Goal: Task Accomplishment & Management: Complete application form

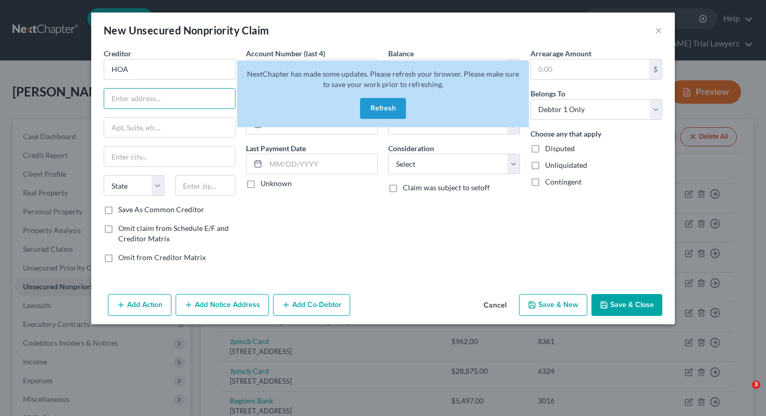
select select "0"
click at [391, 98] on button "Refresh" at bounding box center [383, 108] width 46 height 21
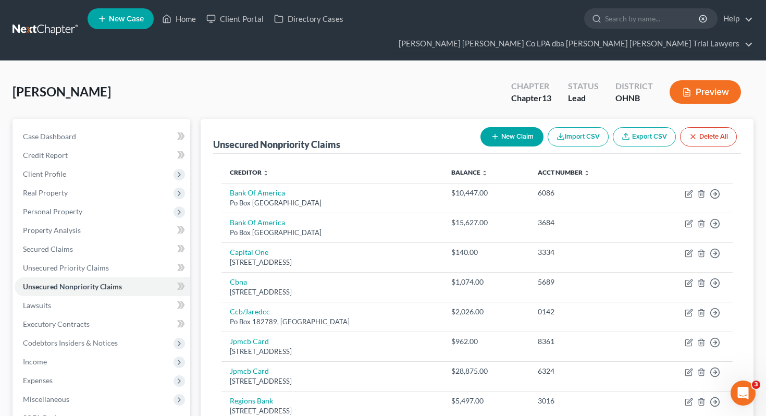
click at [505, 127] on button "New Claim" at bounding box center [511, 136] width 63 height 19
select select "0"
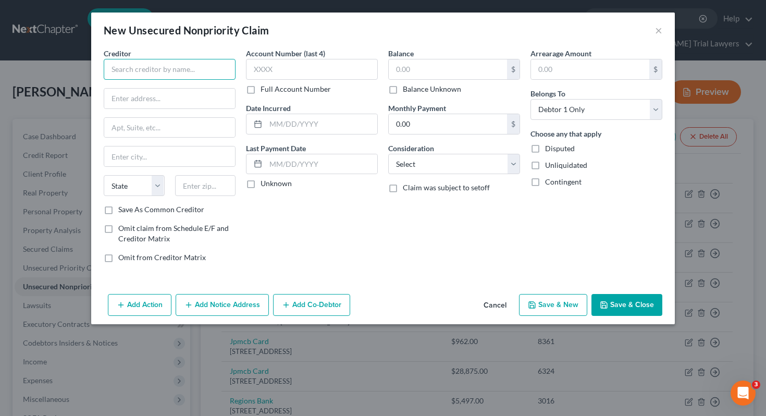
click at [174, 59] on input "text" at bounding box center [170, 69] width 132 height 21
click at [111, 69] on input "HOA" at bounding box center [170, 69] width 132 height 21
type input "Tanglewood HOA"
click at [126, 94] on input "text" at bounding box center [169, 99] width 131 height 20
paste input "2301 Ansley St"
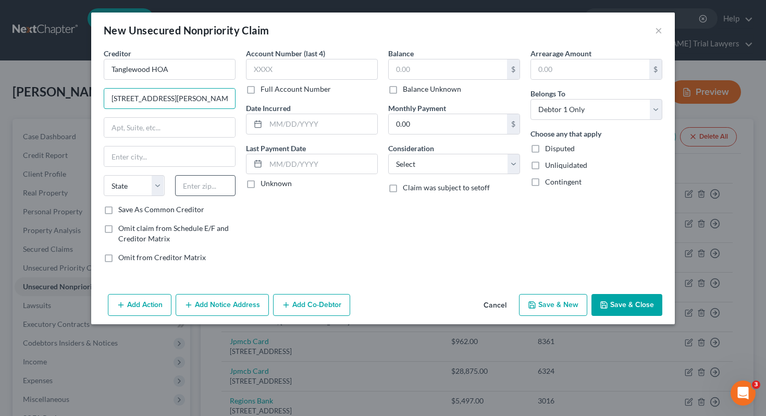
type input "2301 Ansley St"
click at [219, 191] on input "text" at bounding box center [205, 185] width 61 height 21
type input "44601"
click at [324, 210] on div "Account Number (last 4) Full Account Number Date Incurred Last Payment Date Unk…" at bounding box center [312, 159] width 142 height 223
type input "Alliance"
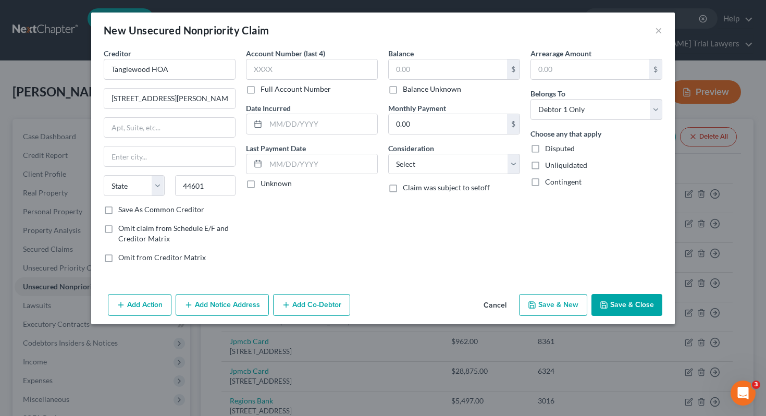
select select "36"
click at [436, 72] on input "text" at bounding box center [448, 69] width 118 height 20
paste input "5,024.38"
type input "5,024.38"
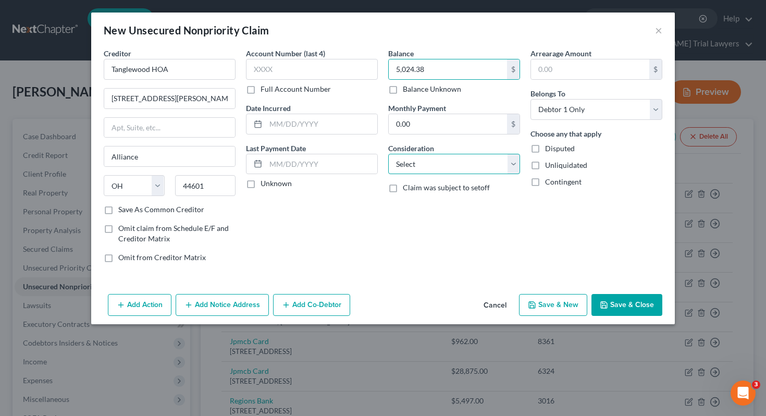
click at [473, 158] on select "Select Cable / Satellite Services Collection Agency Credit Card Debt Debt Couns…" at bounding box center [454, 164] width 132 height 21
select select "14"
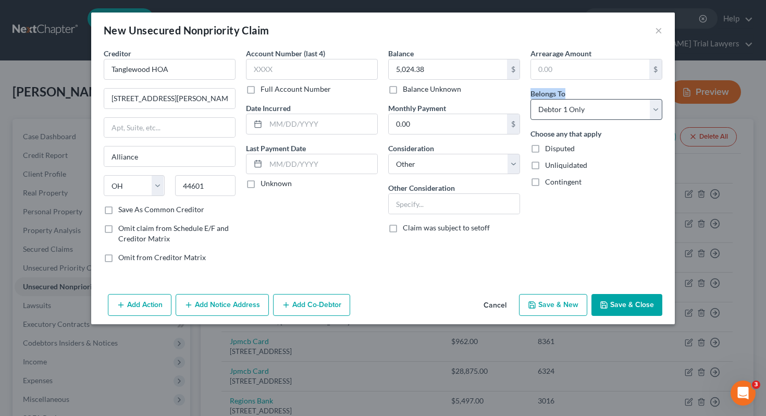
click at [604, 98] on div "Belongs To * Select Debtor 1 Only Debtor 2 Only Debtor 1 And Debtor 2 Only At L…" at bounding box center [596, 104] width 132 height 32
click at [604, 99] on select "Select Debtor 1 Only Debtor 2 Only Debtor 1 And Debtor 2 Only At Least One Of T…" at bounding box center [596, 109] width 132 height 21
select select "3"
click at [607, 296] on button "Save & Close" at bounding box center [626, 305] width 71 height 22
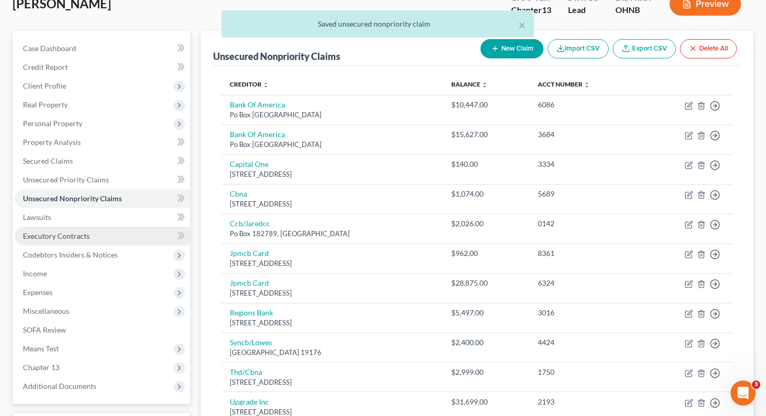
scroll to position [90, 0]
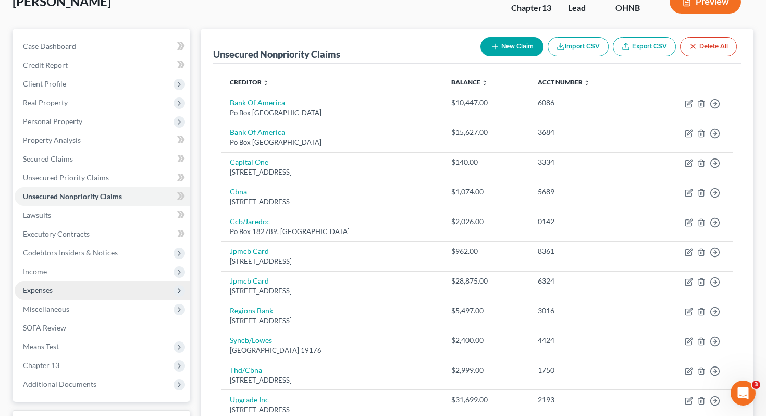
click at [102, 281] on span "Expenses" at bounding box center [103, 290] width 176 height 19
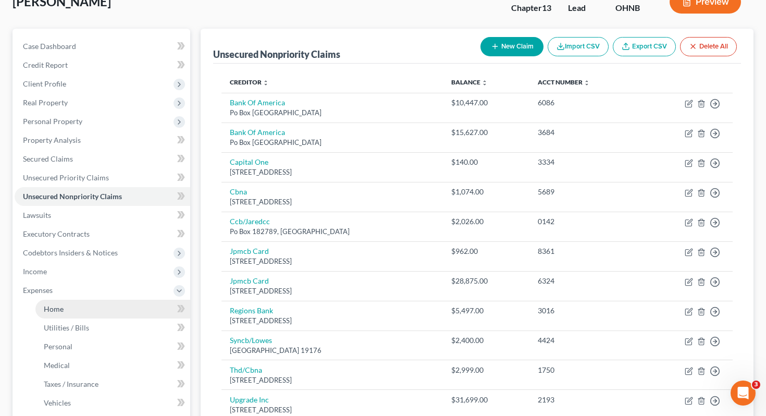
click at [105, 300] on link "Home" at bounding box center [112, 309] width 155 height 19
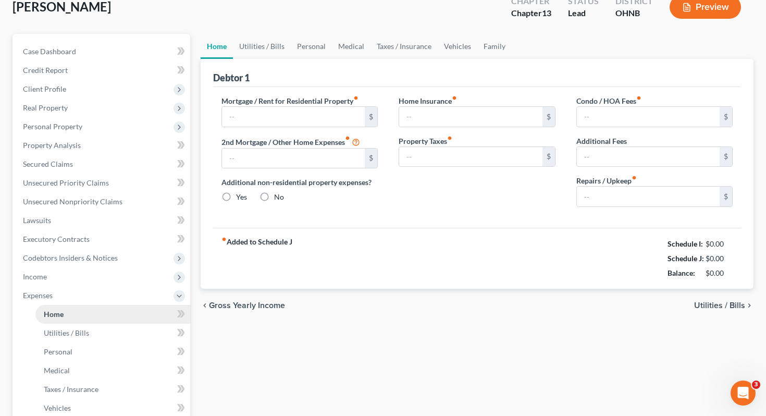
type input "0.00"
radio input "true"
type input "0.00"
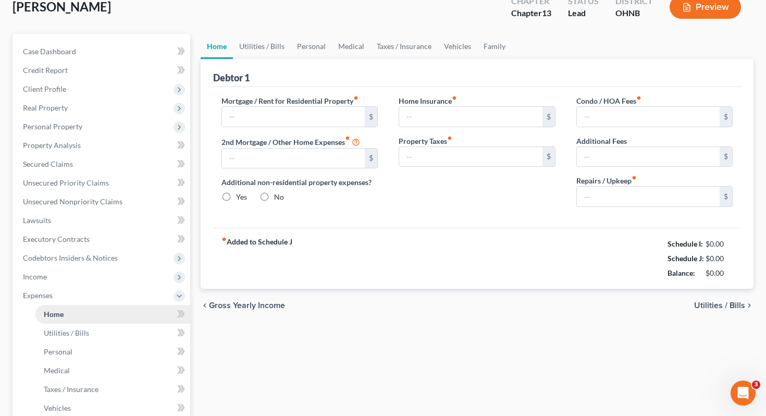
type input "0.00"
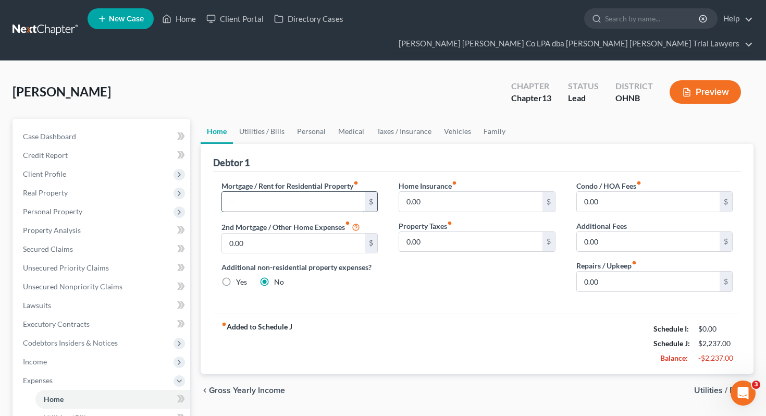
click at [247, 192] on input "text" at bounding box center [293, 202] width 143 height 20
type input "540"
click at [486, 232] on input "0.00" at bounding box center [470, 242] width 143 height 20
type input "50"
click at [599, 271] on input "0.00" at bounding box center [648, 281] width 143 height 20
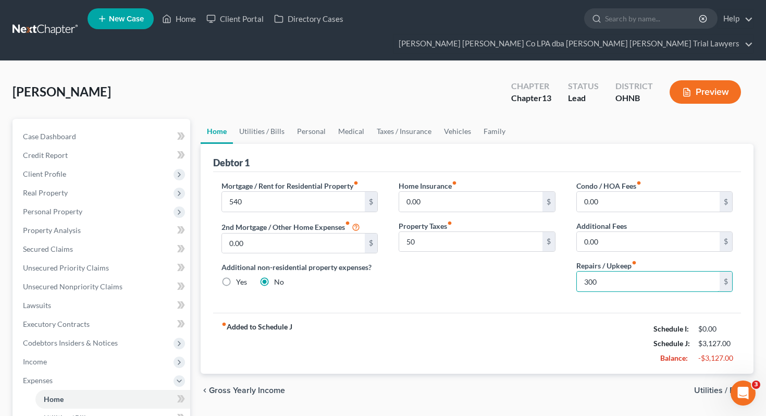
type input "300"
click at [608, 192] on input "0.00" at bounding box center [648, 202] width 143 height 20
type input "266"
click at [256, 119] on link "Utilities / Bills" at bounding box center [262, 131] width 58 height 25
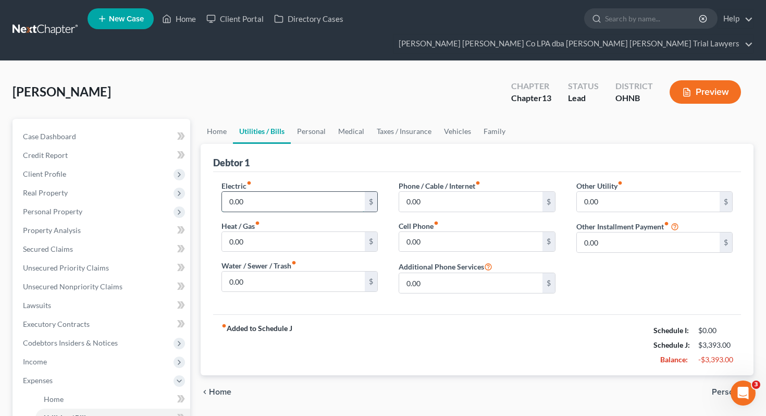
click at [262, 192] on input "0.00" at bounding box center [293, 202] width 143 height 20
type input "200"
click at [271, 272] on div "Electric fiber_manual_record 200 $ Heat / Gas fiber_manual_record 0.00 $ Water …" at bounding box center [300, 240] width 178 height 121
click at [265, 271] on input "0.00" at bounding box center [293, 281] width 143 height 20
type input "52"
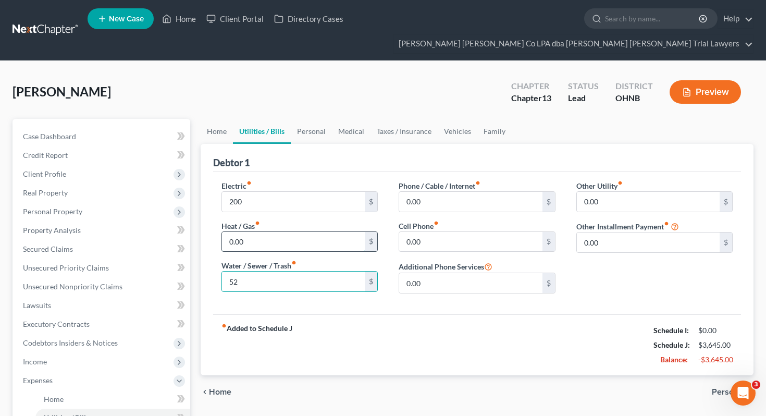
click at [258, 232] on input "0.00" at bounding box center [293, 242] width 143 height 20
type input "100"
click at [496, 192] on input "0.00" at bounding box center [470, 202] width 143 height 20
type input "380"
click at [600, 192] on input "0.00" at bounding box center [648, 202] width 143 height 20
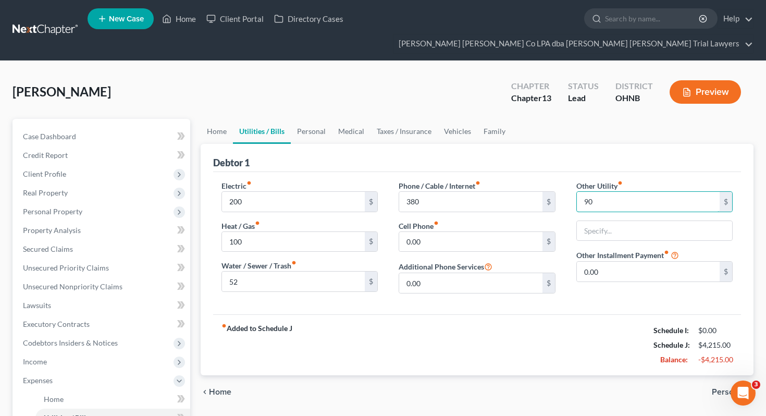
type input "90"
click at [315, 119] on link "Personal" at bounding box center [311, 131] width 41 height 25
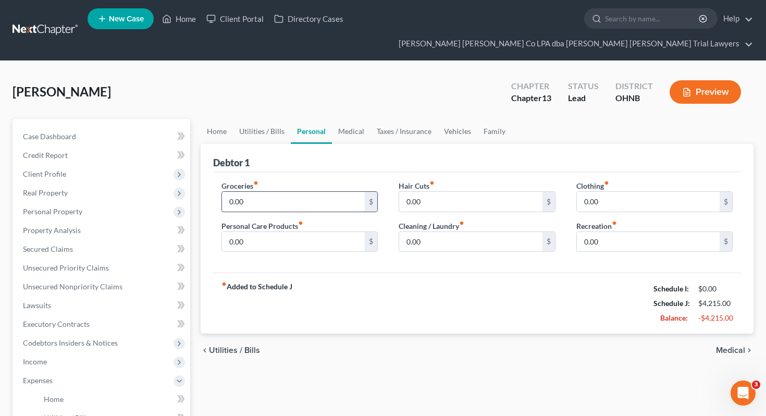
click at [275, 192] on input "0.00" at bounding box center [293, 202] width 143 height 20
type input "2,200"
click at [613, 192] on input "0.00" at bounding box center [648, 202] width 143 height 20
type input "200"
click at [450, 232] on input "0.00" at bounding box center [470, 242] width 143 height 20
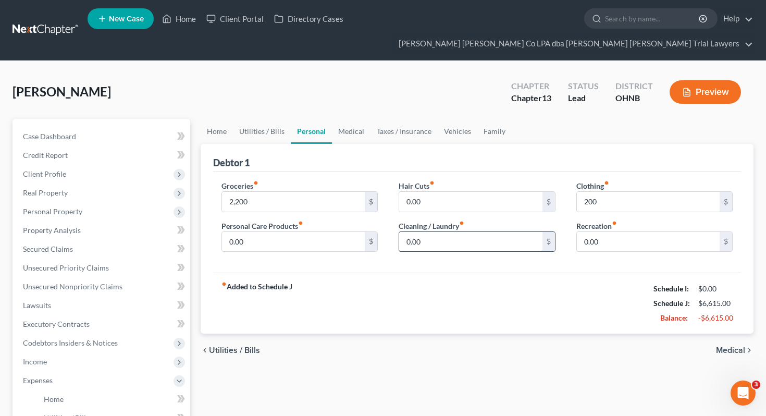
click at [448, 232] on input "0.00" at bounding box center [470, 242] width 143 height 20
type input "30"
click at [274, 232] on input "0.00" at bounding box center [293, 242] width 143 height 20
type input "100"
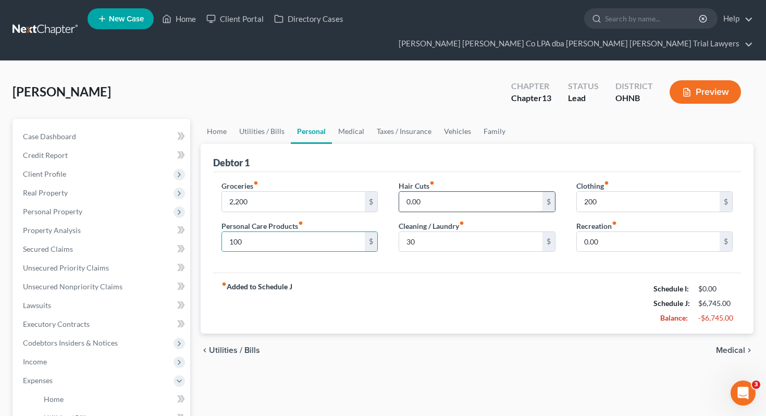
click at [452, 192] on input "0.00" at bounding box center [470, 202] width 143 height 20
type input "50"
click at [598, 232] on input "0.00" at bounding box center [648, 242] width 143 height 20
type input "25"
click at [341, 119] on link "Medical" at bounding box center [351, 131] width 39 height 25
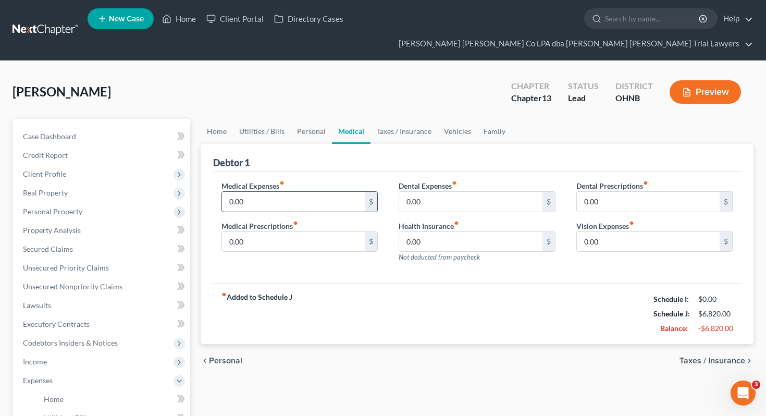
click at [300, 192] on input "0.00" at bounding box center [293, 202] width 143 height 20
type input "500"
click at [427, 192] on input "0.00" at bounding box center [470, 202] width 143 height 20
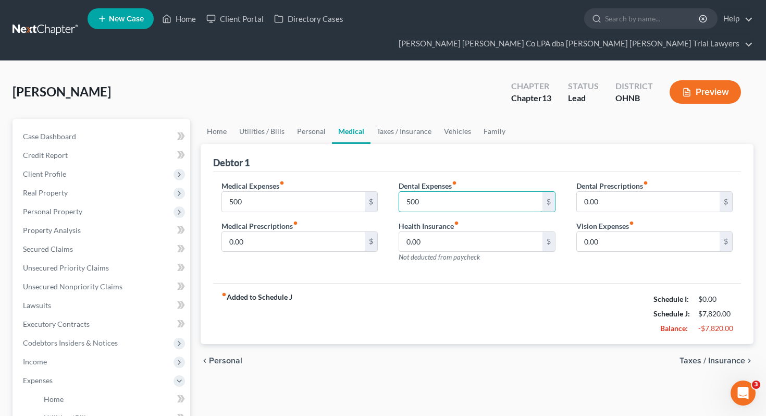
type input "500"
click at [453, 119] on link "Vehicles" at bounding box center [458, 131] width 40 height 25
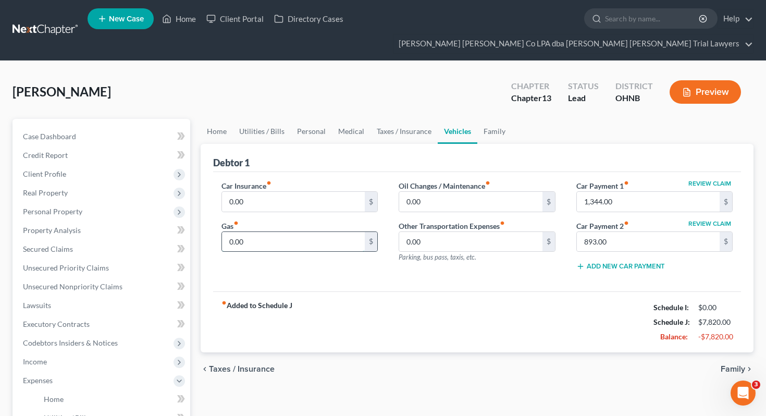
click at [314, 232] on input "0.00" at bounding box center [293, 242] width 143 height 20
type input "400"
click at [357, 192] on input "0.00" at bounding box center [293, 202] width 143 height 20
type input "255"
click at [493, 119] on link "Family" at bounding box center [494, 131] width 34 height 25
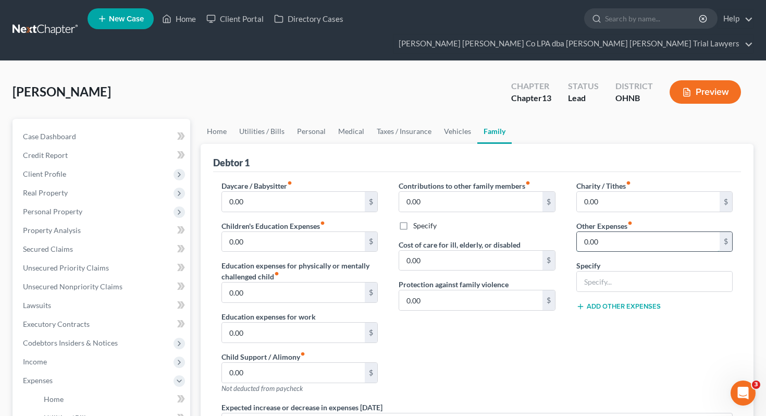
click at [636, 232] on input "0.00" at bounding box center [648, 242] width 143 height 20
type input "200"
click at [640, 279] on div "Charity / Tithes fiber_manual_record 0.00 $ Other Expenses fiber_manual_record …" at bounding box center [655, 290] width 178 height 221
click at [640, 272] on div "Specify" at bounding box center [654, 276] width 157 height 32
click at [632, 271] on input "text" at bounding box center [655, 281] width 156 height 20
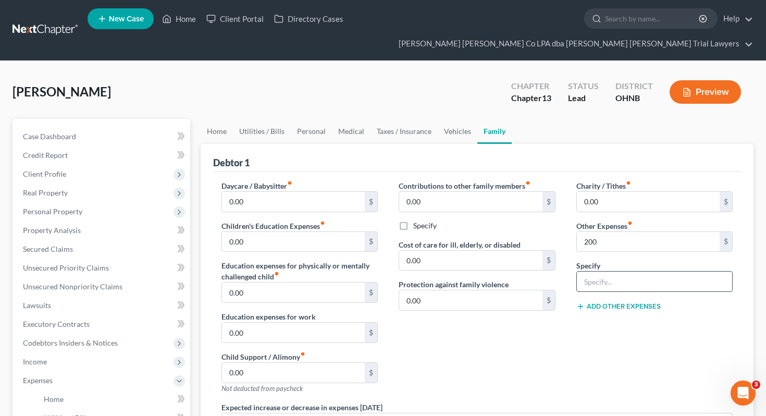
type input "Pet Expense"
click at [541, 354] on div "Contributions to other family members fiber_manual_record 0.00 $ Specify Cost o…" at bounding box center [477, 290] width 178 height 221
click at [225, 119] on link "Home" at bounding box center [217, 131] width 32 height 25
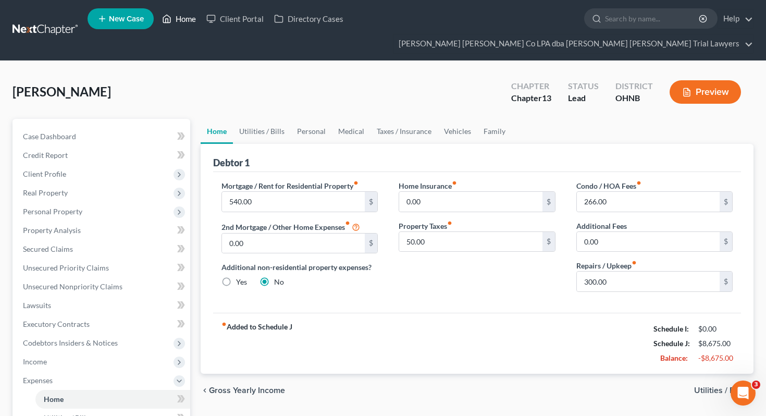
click at [187, 14] on link "Home" at bounding box center [179, 18] width 44 height 19
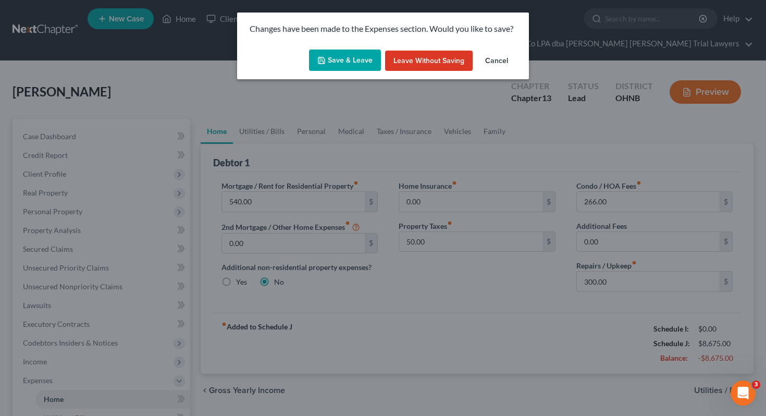
click at [327, 56] on button "Save & Leave" at bounding box center [345, 60] width 72 height 22
